Goal: Task Accomplishment & Management: Manage account settings

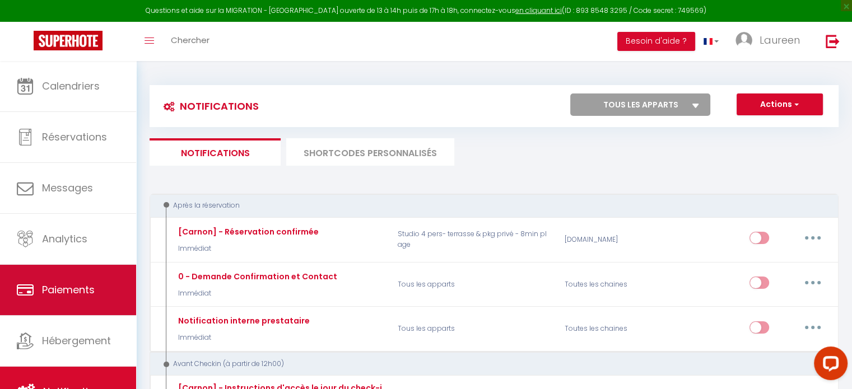
scroll to position [3, 0]
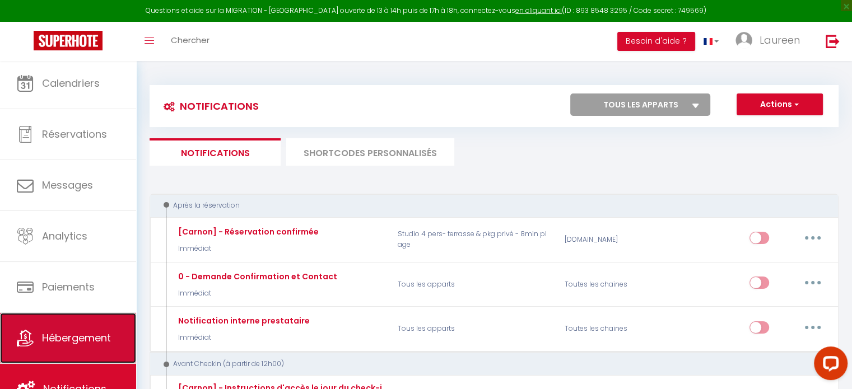
click at [70, 326] on link "Hébergement" at bounding box center [68, 338] width 136 height 50
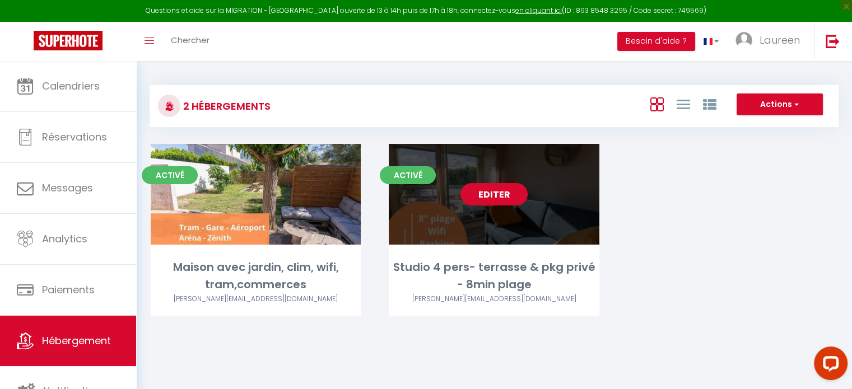
click at [497, 198] on link "Editer" at bounding box center [493, 194] width 67 height 22
select select "3"
select select "2"
select select "1"
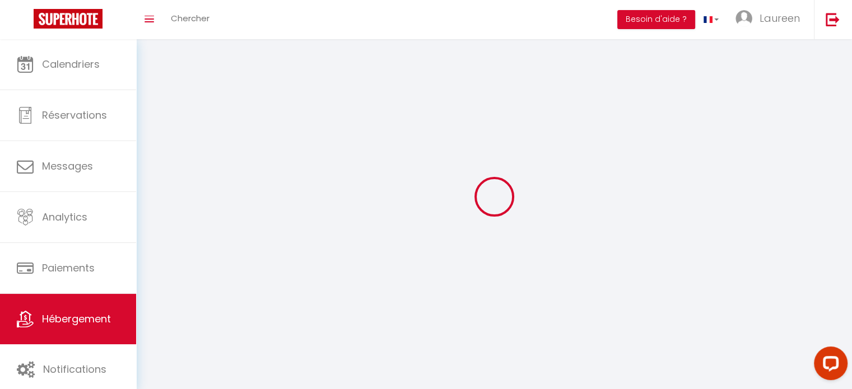
select select
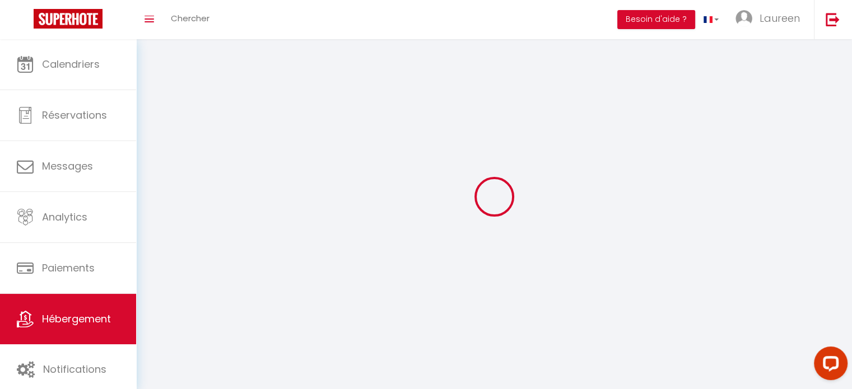
select select
checkbox input "false"
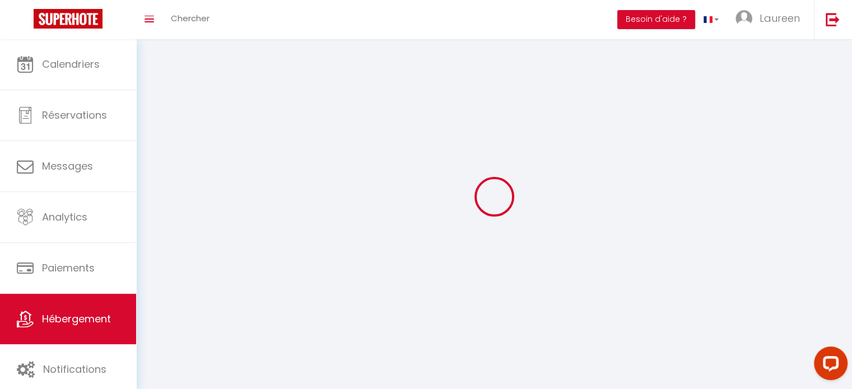
select select
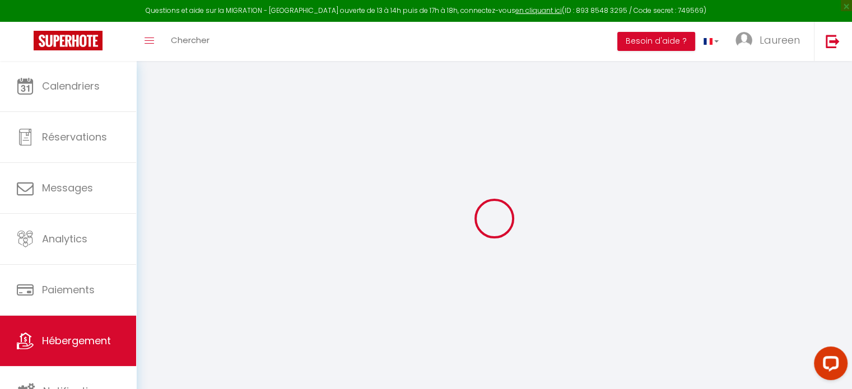
select select "IgloohomeV2"
type input "[PERSON_NAME][EMAIL_ADDRESS][DOMAIN_NAME]"
checkbox input "true"
select select "2"
checkbox input "true"
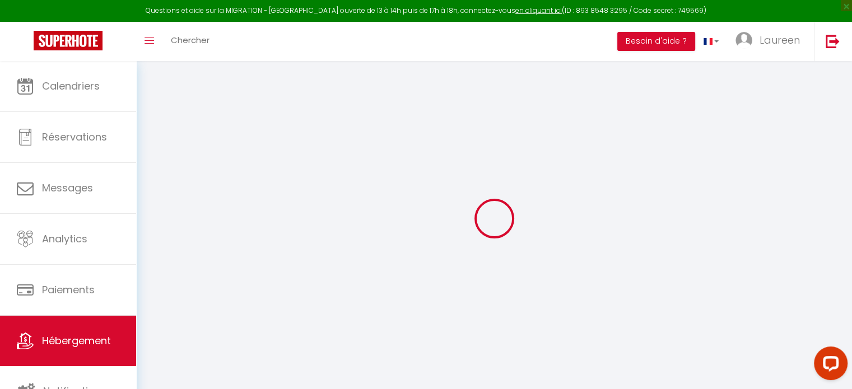
checkbox input "false"
select select "15:00"
select select "23:45"
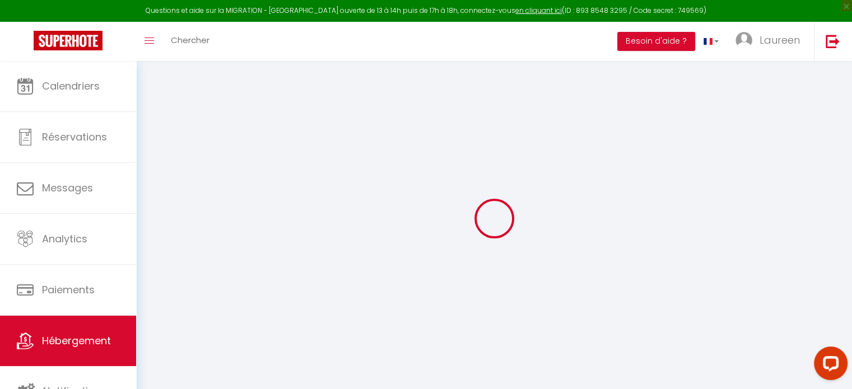
select select "11:00"
select select "30"
select select "120"
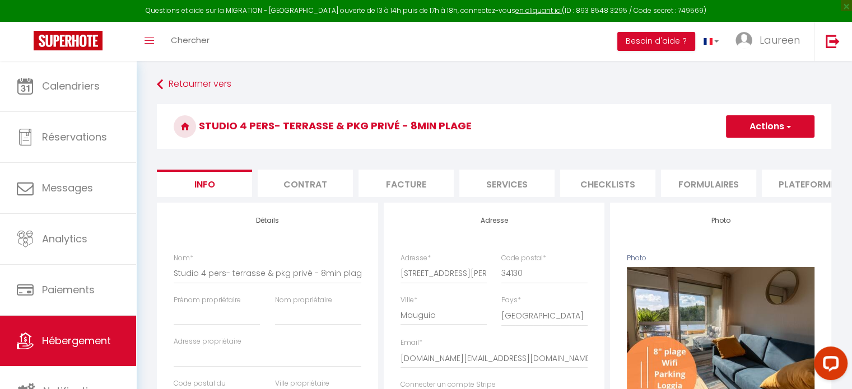
select select
checkbox input "false"
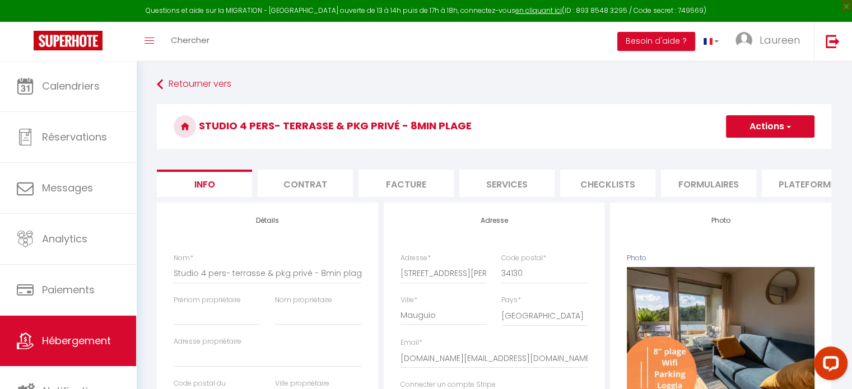
click at [516, 181] on li "Services" at bounding box center [506, 183] width 95 height 27
checkbox input "true"
checkbox input "false"
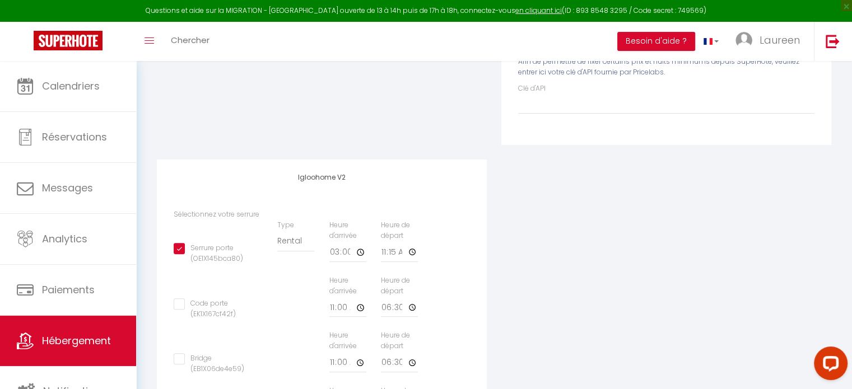
scroll to position [363, 0]
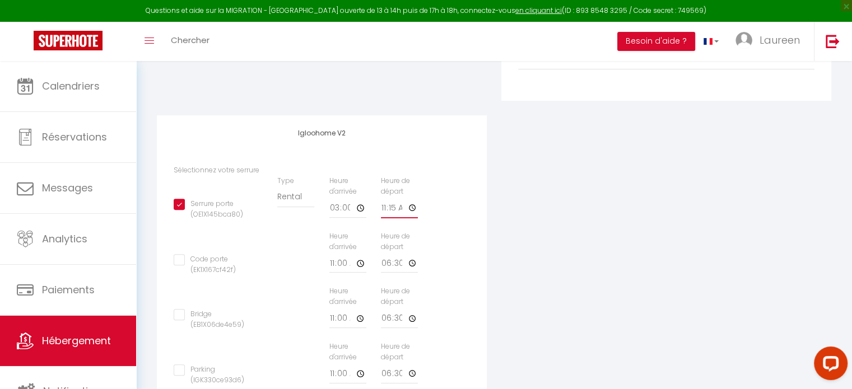
click at [393, 216] on input "11:15" at bounding box center [399, 208] width 37 height 20
type input "11:30"
checkbox input "true"
checkbox input "false"
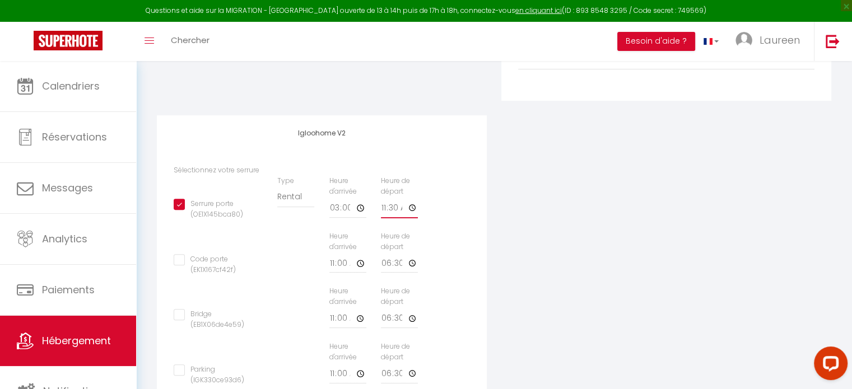
checkbox input "false"
click at [520, 250] on div "Appareil connecté Types de verrouillage de compte IgloohomeV2 Pricelabs Afin de…" at bounding box center [494, 138] width 689 height 597
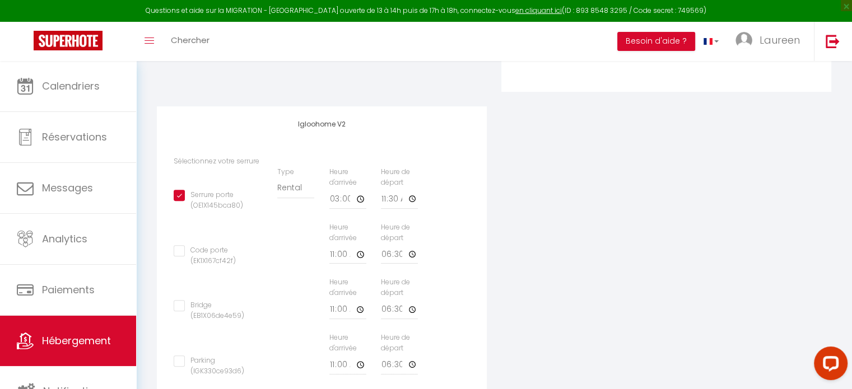
click at [491, 264] on div "Igloohome V2 Sélectionnez votre serrure Serrure porte (OE1X145bca80) Type Build…" at bounding box center [322, 266] width 344 height 321
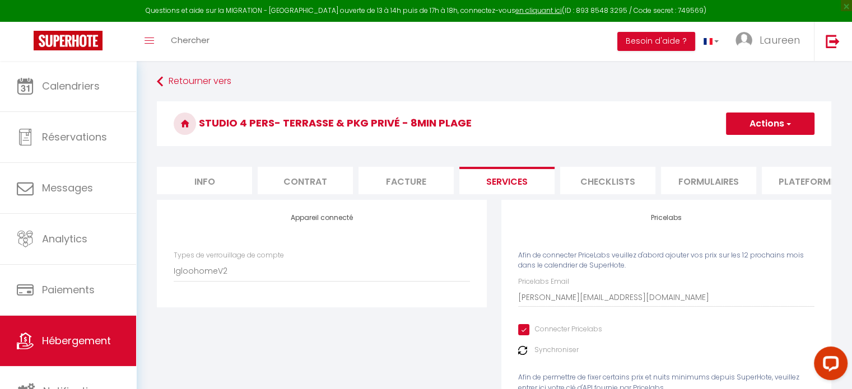
scroll to position [0, 0]
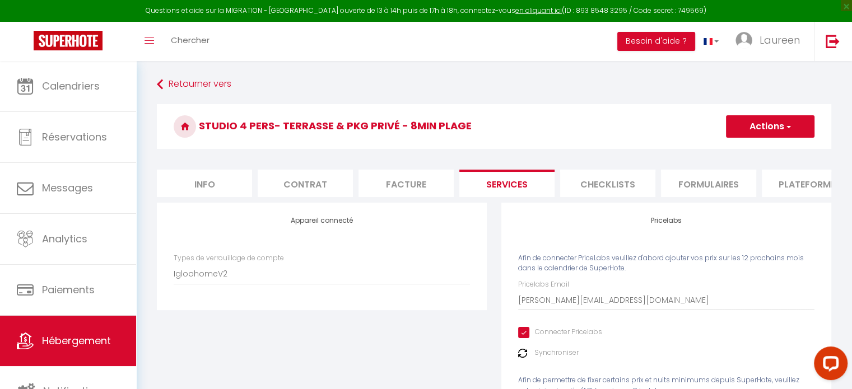
click at [758, 125] on button "Actions" at bounding box center [770, 126] width 88 height 22
click at [756, 147] on link "Enregistrer" at bounding box center [769, 151] width 88 height 15
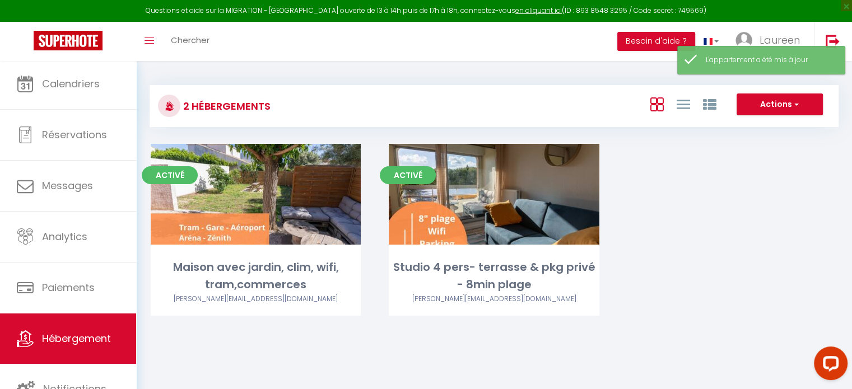
scroll to position [3, 0]
click at [80, 361] on link "Hébergement" at bounding box center [68, 338] width 136 height 50
click at [92, 373] on link "Notifications" at bounding box center [68, 388] width 136 height 50
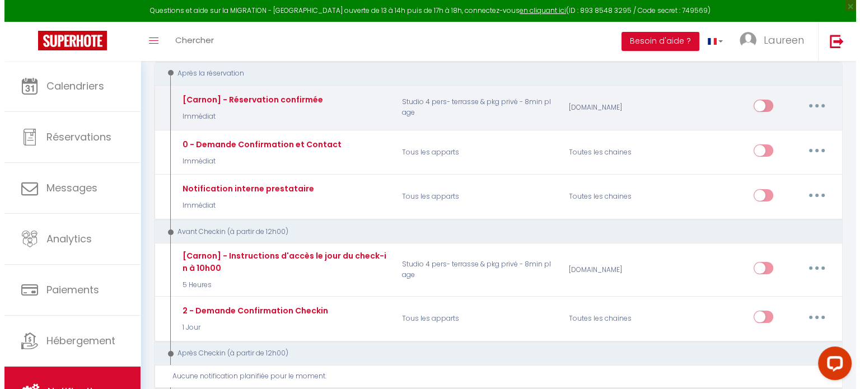
scroll to position [137, 0]
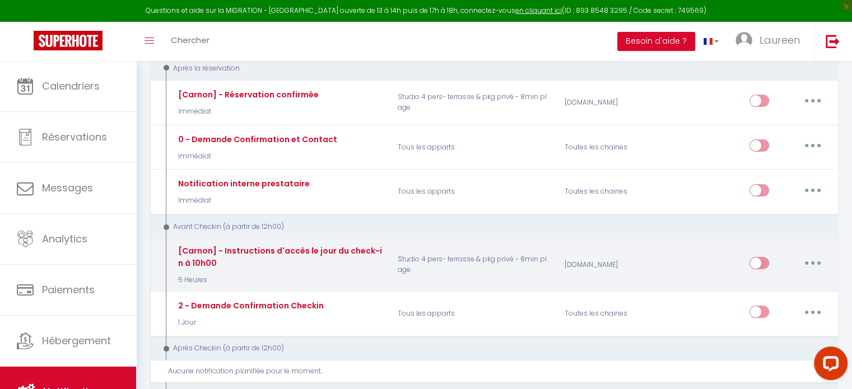
click at [815, 261] on button "button" at bounding box center [812, 263] width 31 height 18
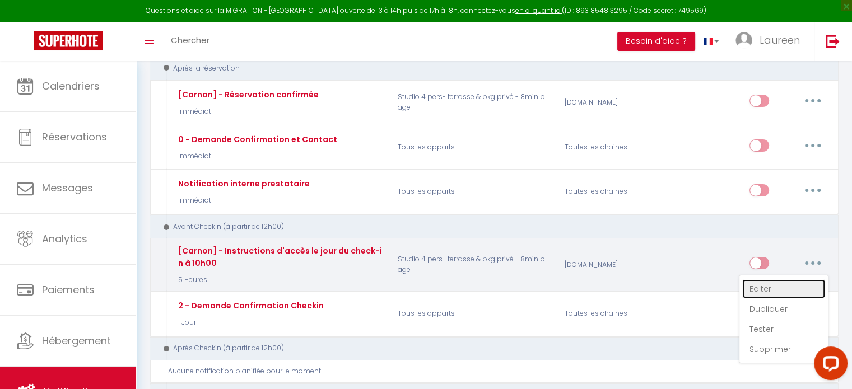
click at [791, 279] on link "Editer" at bounding box center [783, 288] width 83 height 19
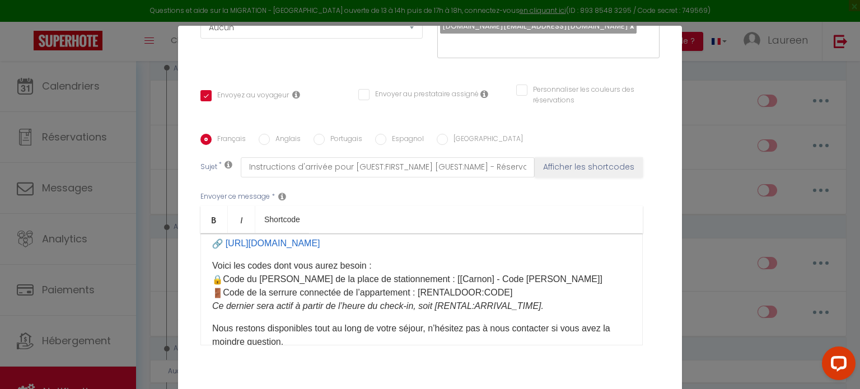
scroll to position [94, 0]
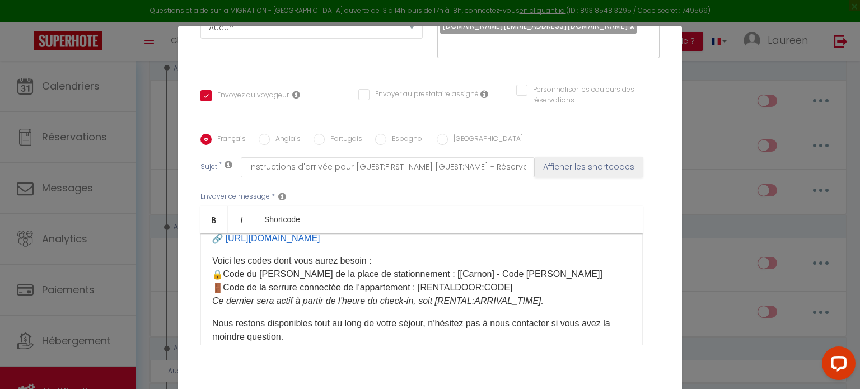
click at [715, 185] on div "Modifier la notification × Titre * [Carnon] - Instructions d'accès le jour du c…" at bounding box center [430, 194] width 860 height 389
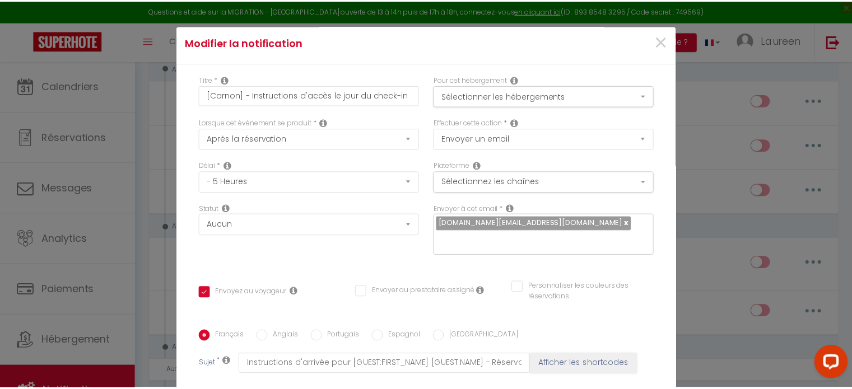
scroll to position [0, 0]
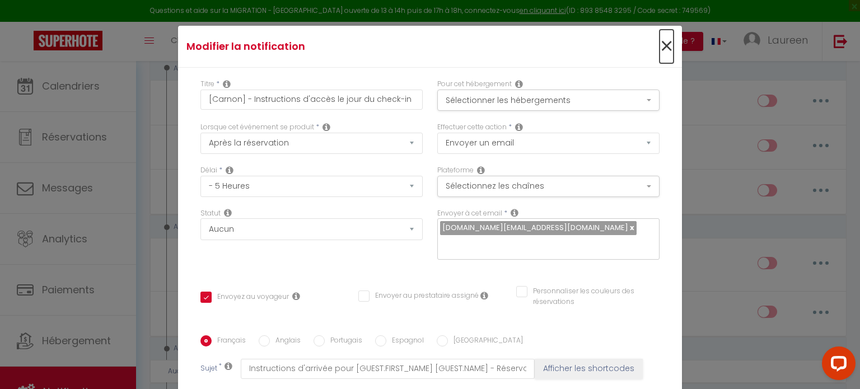
click at [660, 48] on span "×" at bounding box center [667, 47] width 14 height 34
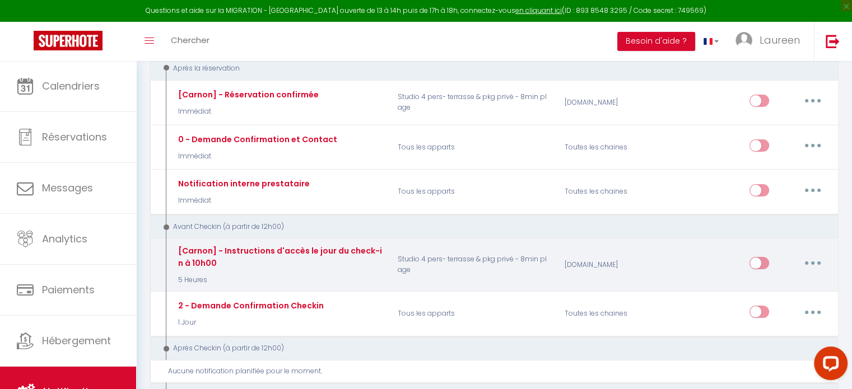
click at [805, 258] on button "button" at bounding box center [812, 263] width 31 height 18
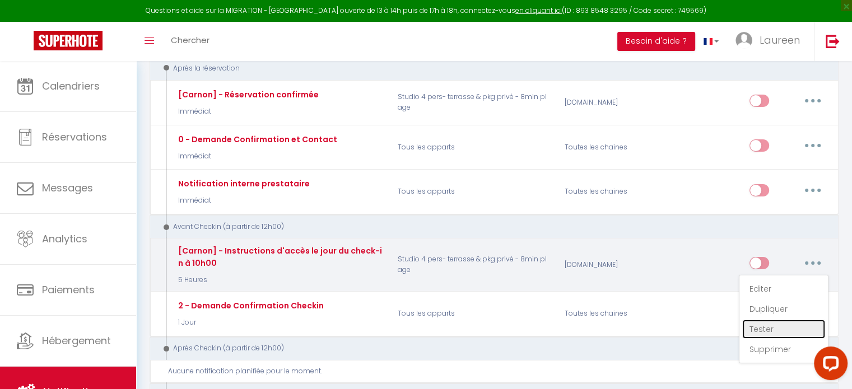
click at [768, 327] on link "Tester" at bounding box center [783, 329] width 83 height 19
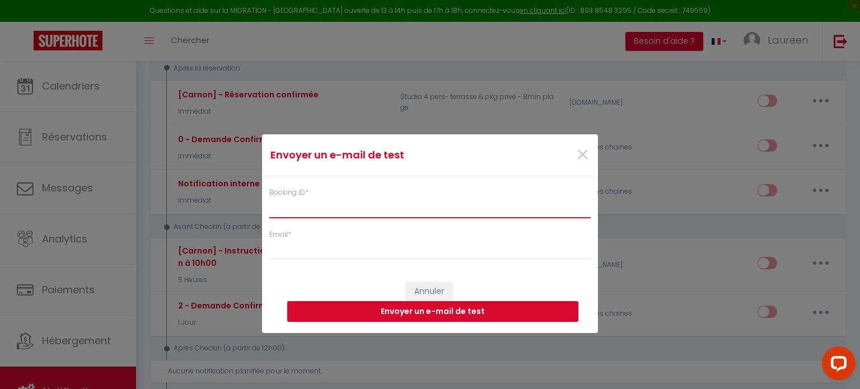
click at [421, 213] on input "Booking ID *" at bounding box center [429, 208] width 321 height 20
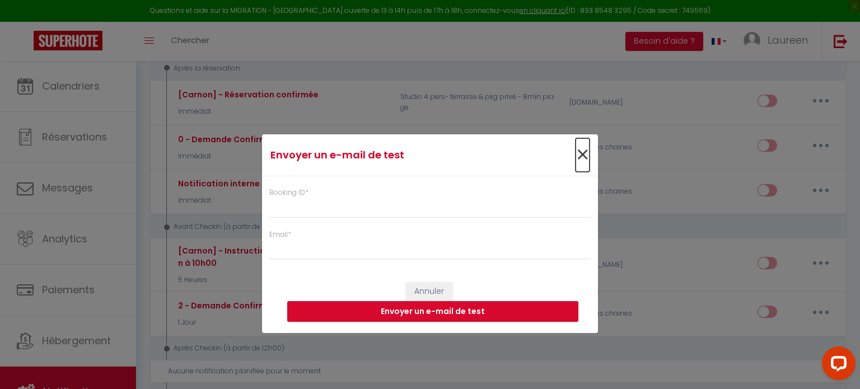
click at [581, 155] on span "×" at bounding box center [583, 155] width 14 height 34
